Goal: Task Accomplishment & Management: Manage account settings

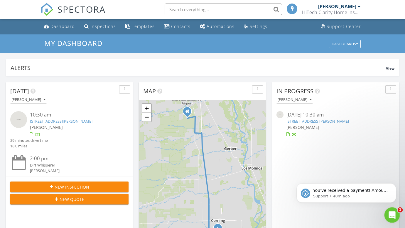
scroll to position [3, 3]
click at [394, 213] on icon "Open Intercom Messenger" at bounding box center [392, 214] width 10 height 10
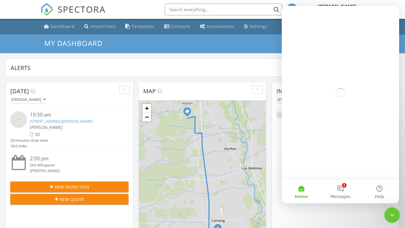
scroll to position [0, 0]
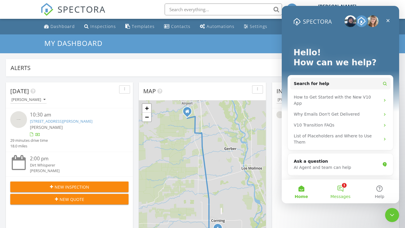
click at [342, 190] on button "1 Messages" at bounding box center [340, 190] width 39 height 23
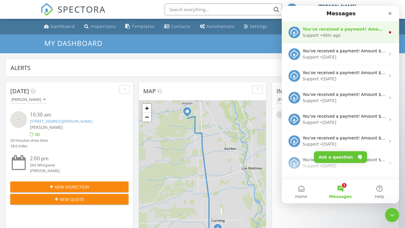
click at [327, 34] on div "• 40m ago" at bounding box center [330, 35] width 21 height 6
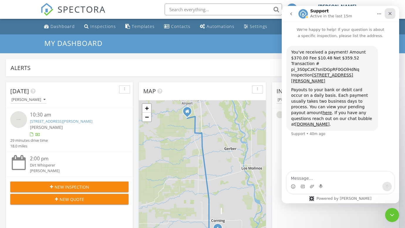
click at [388, 14] on div "Close" at bounding box center [390, 13] width 11 height 11
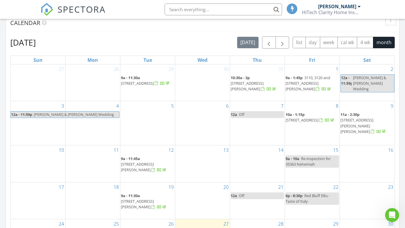
scroll to position [343, 0]
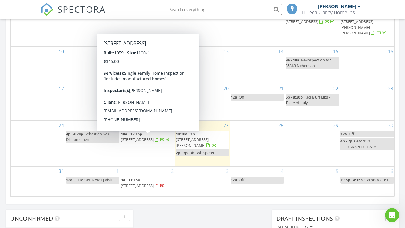
click at [139, 136] on span "10a - 12:15p" at bounding box center [131, 133] width 21 height 5
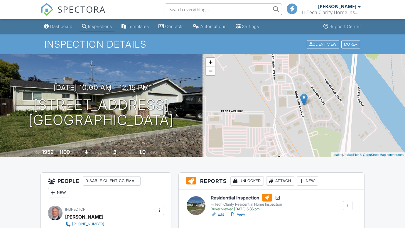
click at [221, 211] on link "Edit" at bounding box center [217, 214] width 13 height 6
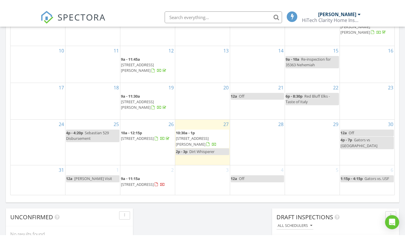
scroll to position [354, 0]
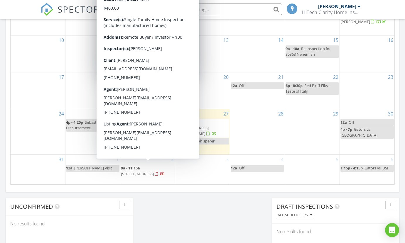
drag, startPoint x: 141, startPoint y: 164, endPoint x: 143, endPoint y: 168, distance: 4.7
click at [143, 172] on span "14392 Holiday Way, Bella Vista 96008" at bounding box center [137, 174] width 33 height 5
